Goal: Book appointment/travel/reservation

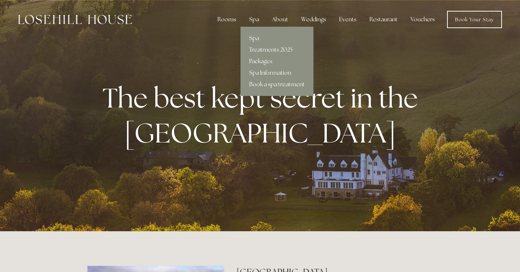
click at [255, 22] on div "Spa" at bounding box center [253, 19] width 21 height 14
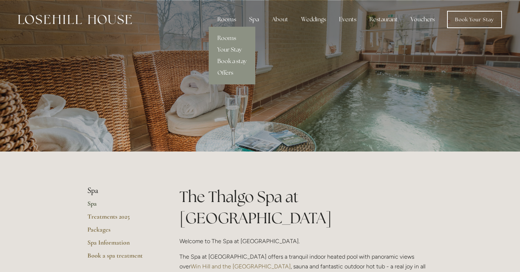
click at [230, 61] on link "Book a stay" at bounding box center [232, 62] width 47 height 12
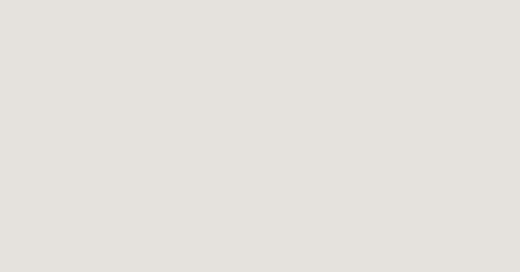
scroll to position [1611, 0]
